Goal: Transaction & Acquisition: Obtain resource

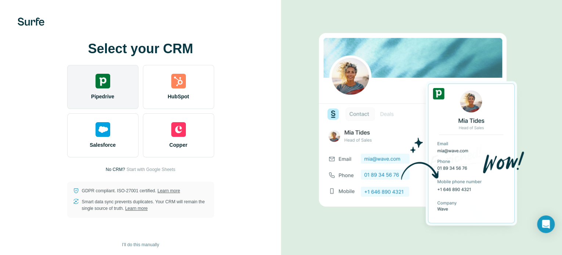
click at [100, 96] on span "Pipedrive" at bounding box center [102, 96] width 23 height 7
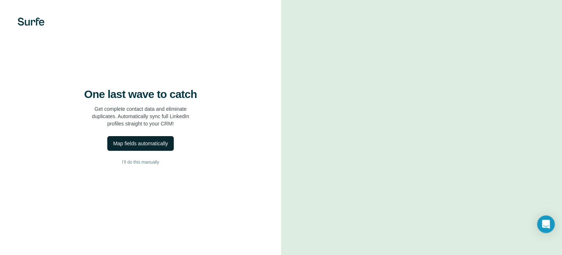
click at [134, 147] on div "Map fields automatically" at bounding box center [140, 143] width 55 height 7
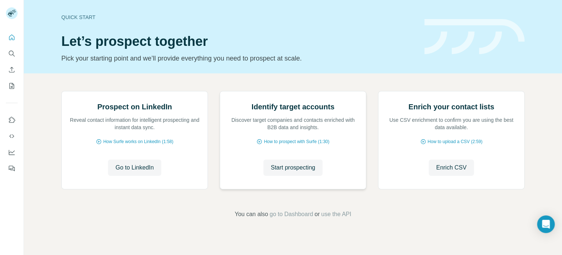
scroll to position [62, 0]
click at [296, 172] on span "Start prospecting" at bounding box center [293, 168] width 44 height 9
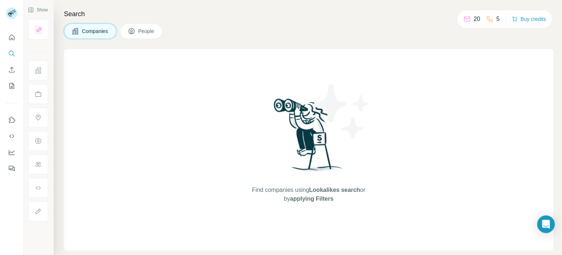
scroll to position [3, 0]
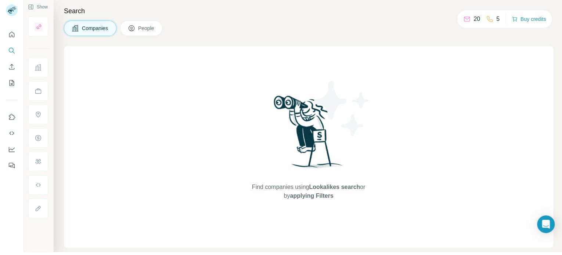
click at [105, 25] on span "Companies" at bounding box center [95, 28] width 27 height 7
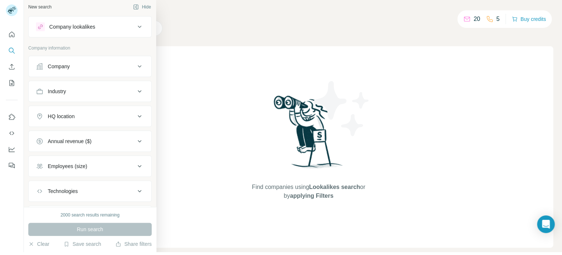
click at [57, 65] on div "Company" at bounding box center [59, 66] width 22 height 7
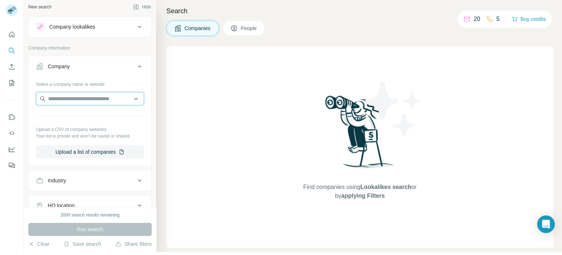
click at [75, 101] on input "text" at bounding box center [90, 98] width 108 height 13
click at [212, 131] on div "Find companies using Lookalikes search or by applying Filters" at bounding box center [360, 147] width 387 height 202
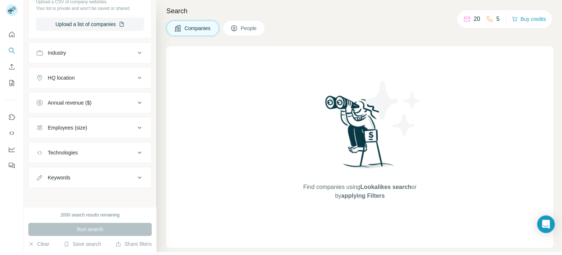
click at [105, 51] on div "Industry" at bounding box center [85, 52] width 99 height 7
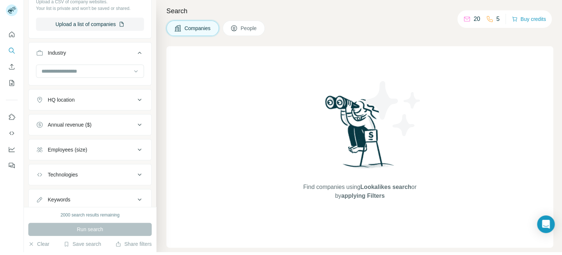
click at [105, 51] on div "Industry" at bounding box center [85, 52] width 99 height 7
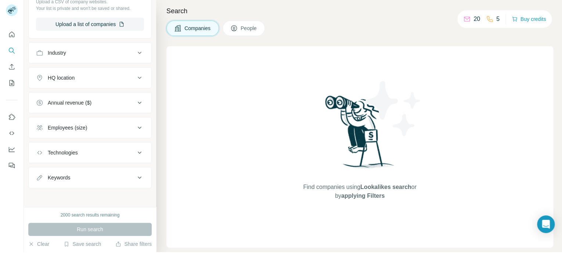
click at [103, 79] on div "HQ location" at bounding box center [85, 77] width 99 height 7
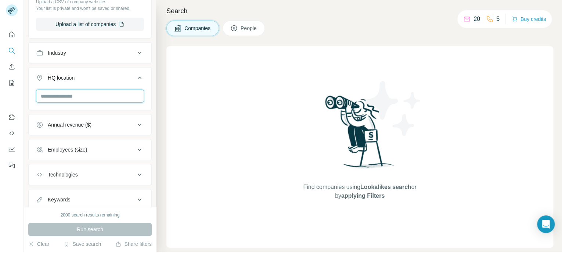
click at [91, 94] on input "text" at bounding box center [90, 96] width 108 height 13
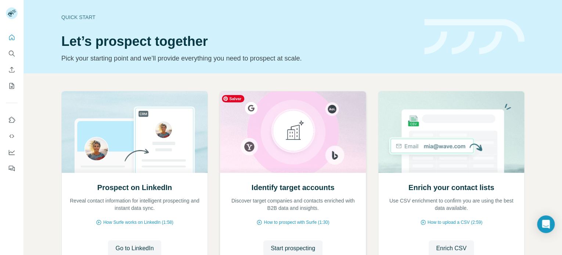
scroll to position [62, 0]
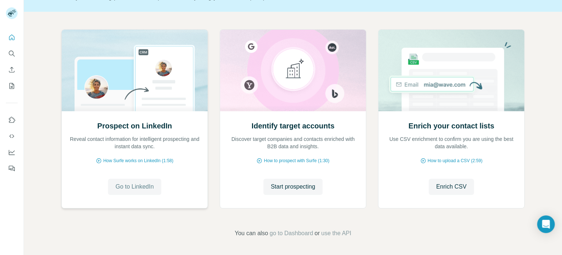
click at [125, 185] on span "Go to LinkedIn" at bounding box center [134, 187] width 38 height 9
click at [271, 189] on span "Start prospecting" at bounding box center [293, 187] width 44 height 9
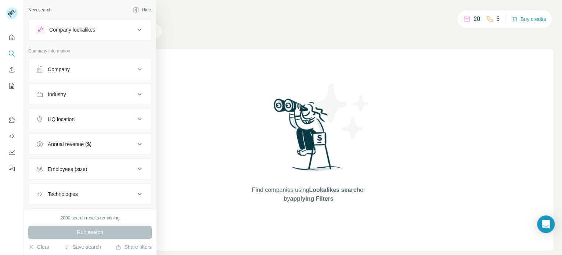
click at [83, 35] on button "Company lookalikes" at bounding box center [90, 30] width 123 height 18
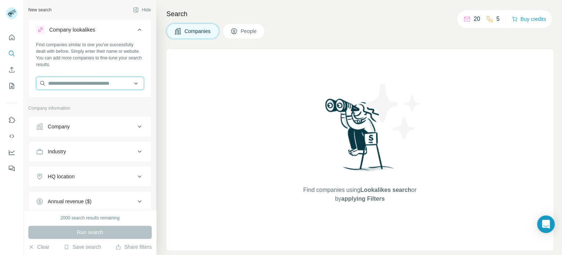
click at [74, 81] on input "text" at bounding box center [90, 83] width 108 height 13
drag, startPoint x: 136, startPoint y: 83, endPoint x: 137, endPoint y: 87, distance: 4.6
click at [136, 83] on input "text" at bounding box center [90, 83] width 108 height 13
click at [132, 86] on input "text" at bounding box center [90, 83] width 108 height 13
click at [81, 83] on input "text" at bounding box center [90, 83] width 108 height 13
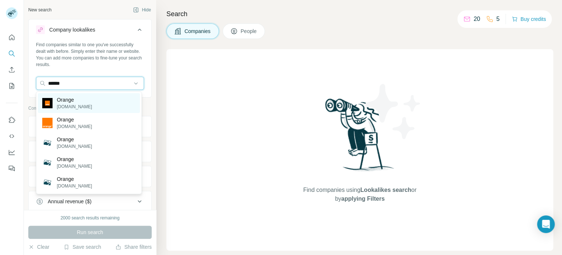
type input "******"
click at [66, 104] on p "[DOMAIN_NAME]" at bounding box center [74, 107] width 35 height 7
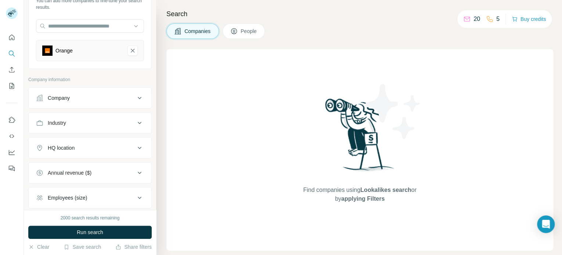
scroll to position [58, 0]
click at [74, 144] on div "HQ location" at bounding box center [61, 146] width 27 height 7
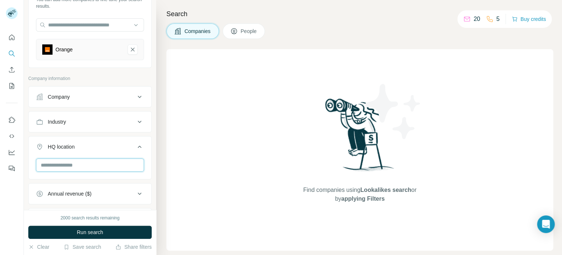
click at [65, 168] on input "text" at bounding box center [90, 165] width 108 height 13
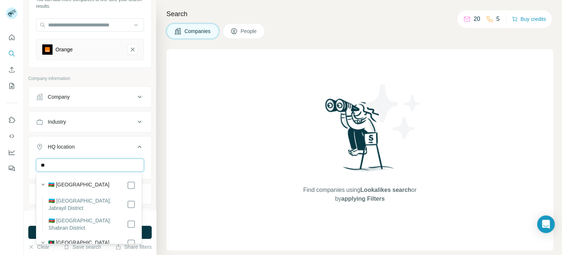
type input "*"
type input "*****"
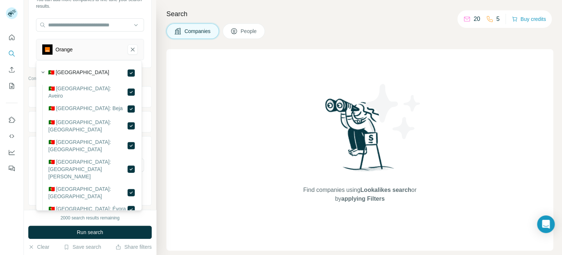
scroll to position [173, 0]
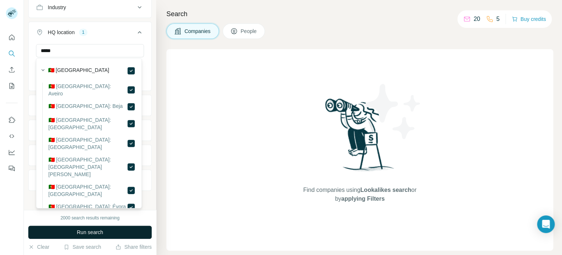
click at [90, 230] on span "Run search" at bounding box center [90, 232] width 26 height 7
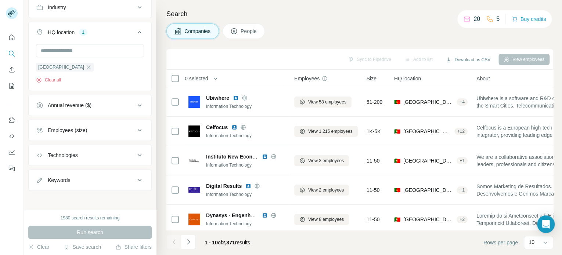
click at [170, 79] on th "0 selected" at bounding box center [226, 79] width 118 height 18
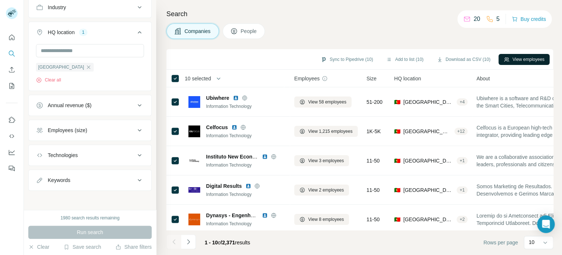
click at [516, 58] on button "View employees" at bounding box center [524, 59] width 51 height 11
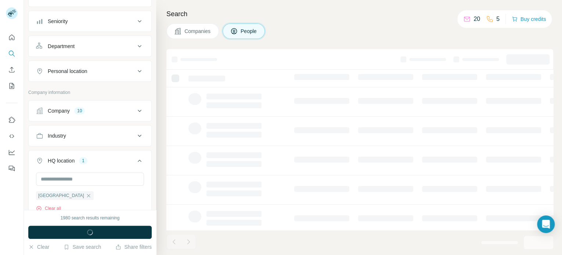
scroll to position [301, 0]
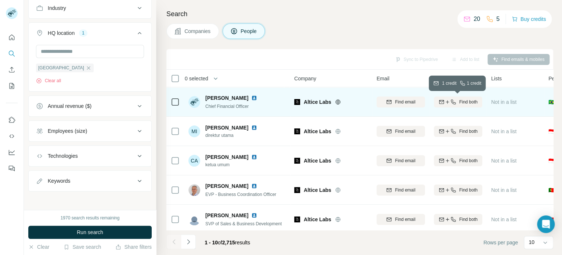
click at [465, 99] on span "Find both" at bounding box center [468, 102] width 18 height 7
click at [73, 46] on input "text" at bounding box center [90, 51] width 108 height 13
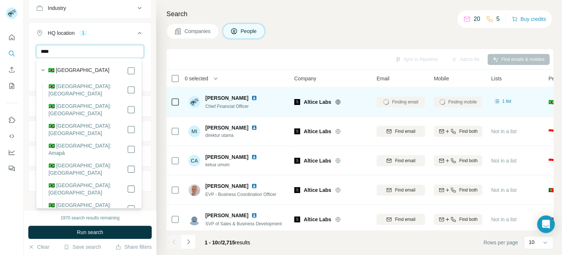
type input "****"
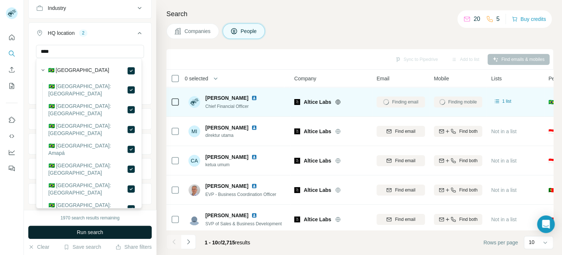
click at [107, 231] on button "Run search" at bounding box center [90, 232] width 124 height 13
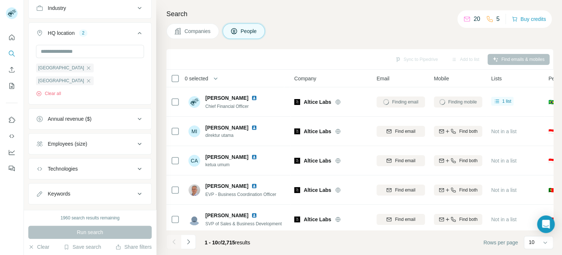
click at [86, 66] on icon "button" at bounding box center [89, 68] width 6 height 6
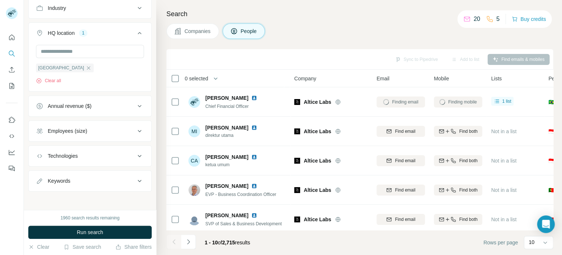
click at [83, 230] on span "Run search" at bounding box center [90, 232] width 26 height 7
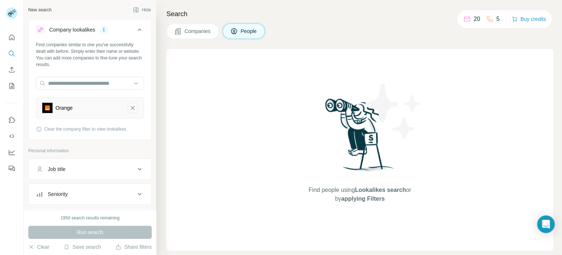
click at [128, 104] on button "Orange-remove-button" at bounding box center [133, 108] width 10 height 10
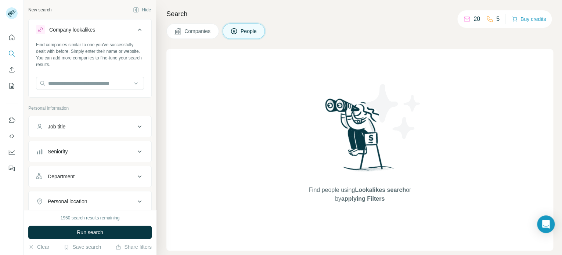
scroll to position [208, 0]
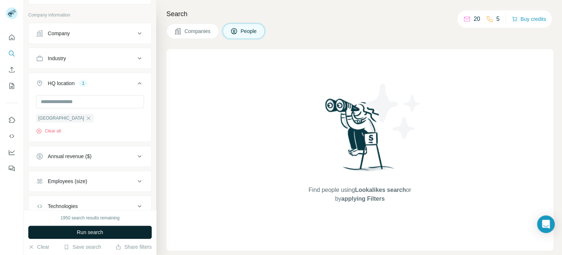
click at [77, 233] on span "Run search" at bounding box center [90, 232] width 26 height 7
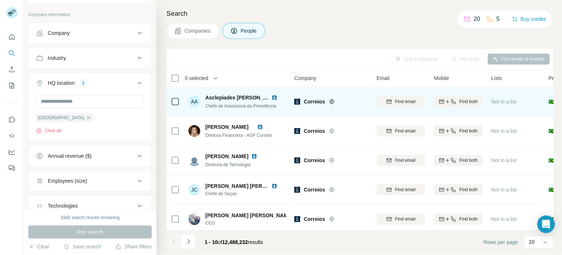
scroll to position [0, 0]
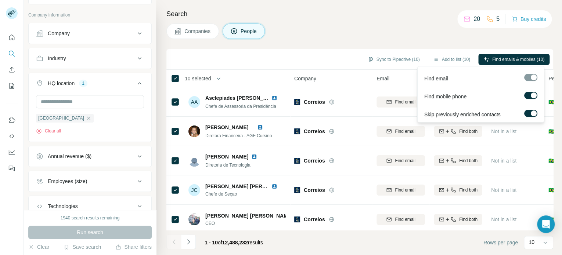
click at [531, 114] on div at bounding box center [534, 114] width 6 height 6
click at [513, 57] on span "Find emails & mobiles (10)" at bounding box center [519, 59] width 52 height 7
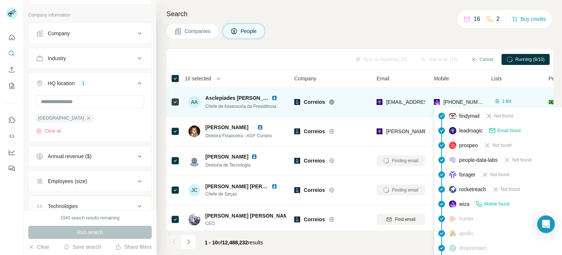
click at [454, 101] on span "[PHONE_NUMBER]" at bounding box center [467, 102] width 46 height 6
click at [457, 100] on span "[PHONE_NUMBER]" at bounding box center [467, 102] width 46 height 6
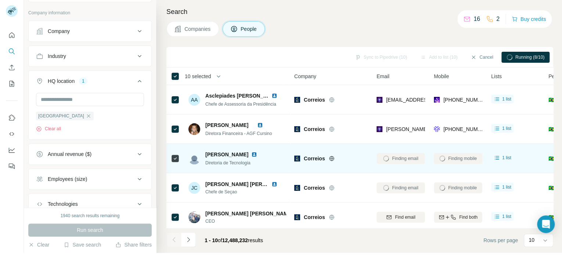
scroll to position [3, 0]
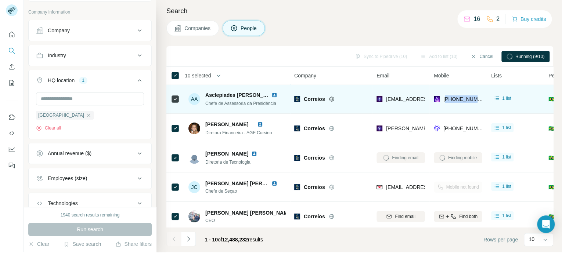
drag, startPoint x: 446, startPoint y: 100, endPoint x: 489, endPoint y: 100, distance: 42.6
click at [0, 0] on tr "AA Asclepiades [PERSON_NAME] Chefe de Assessoria da Presidência Correios [EMAIL…" at bounding box center [0, 0] width 0 height 0
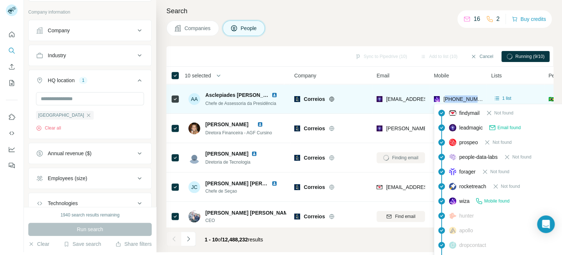
click at [464, 97] on span "[PHONE_NUMBER]" at bounding box center [467, 99] width 46 height 6
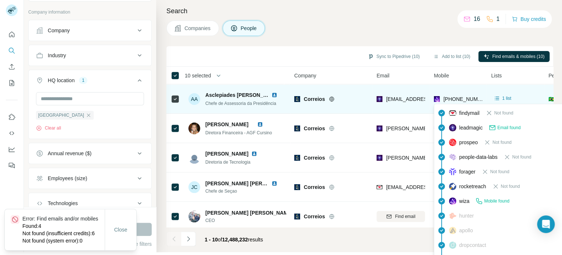
click at [464, 97] on span "[PHONE_NUMBER]" at bounding box center [467, 99] width 46 height 6
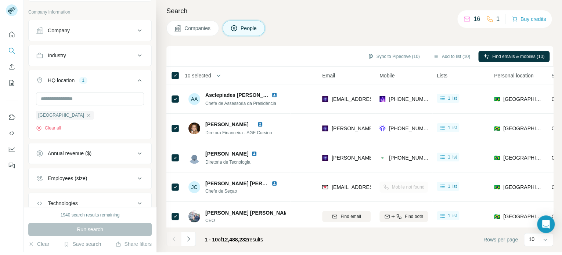
scroll to position [0, 53]
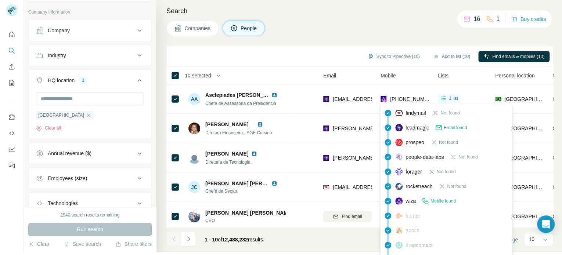
click at [407, 201] on span "wiza" at bounding box center [411, 201] width 10 height 7
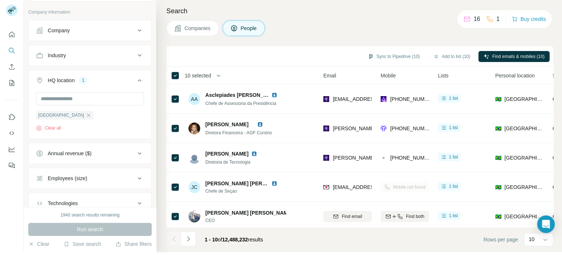
click at [356, 32] on div "Companies People" at bounding box center [360, 28] width 387 height 15
click at [468, 20] on icon at bounding box center [467, 19] width 6 height 5
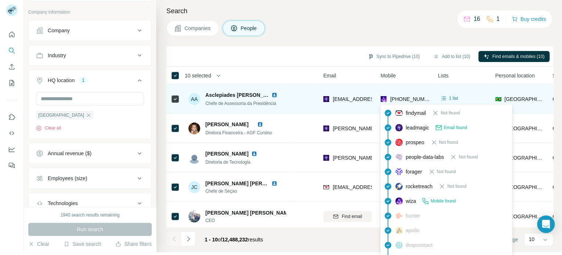
click at [395, 96] on span "[PHONE_NUMBER]" at bounding box center [413, 99] width 46 height 6
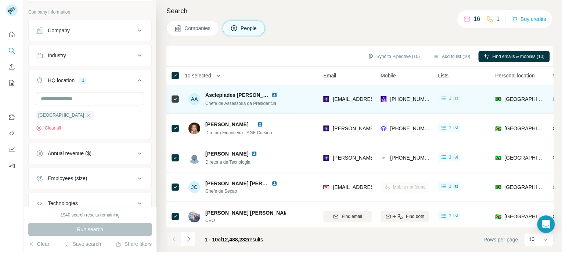
click at [444, 99] on icon at bounding box center [443, 98] width 7 height 7
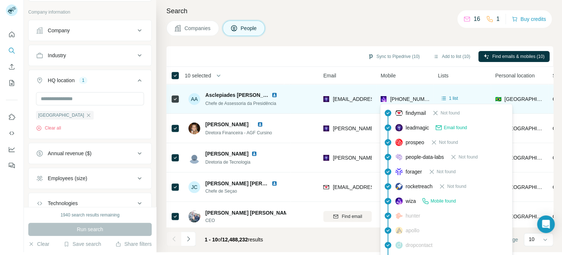
click at [406, 100] on span "[PHONE_NUMBER]" at bounding box center [413, 99] width 46 height 6
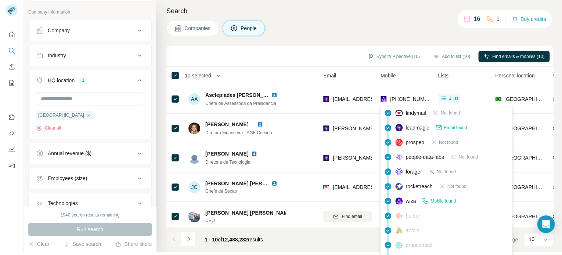
click at [432, 200] on span "Mobile found" at bounding box center [443, 201] width 25 height 7
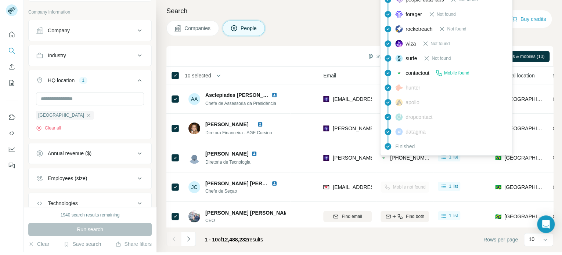
click at [449, 74] on span "Mobile found" at bounding box center [456, 73] width 25 height 7
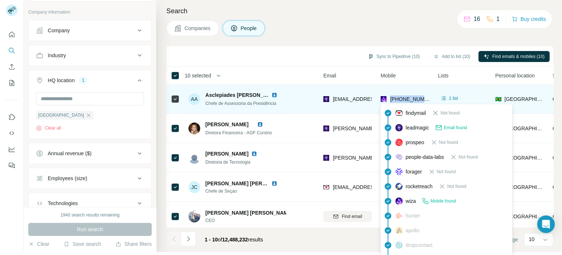
drag, startPoint x: 391, startPoint y: 98, endPoint x: 426, endPoint y: 99, distance: 34.2
click at [426, 99] on span "[PHONE_NUMBER]" at bounding box center [413, 99] width 46 height 6
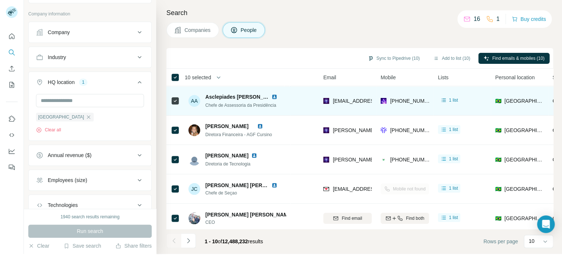
scroll to position [0, 0]
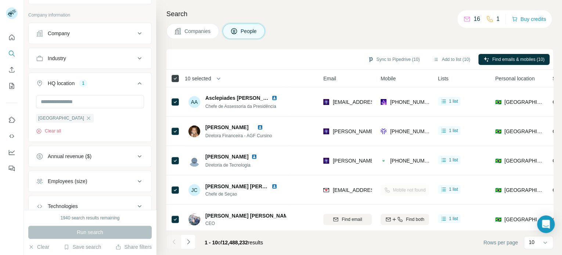
click at [173, 74] on icon at bounding box center [175, 78] width 9 height 9
